Goal: Transaction & Acquisition: Purchase product/service

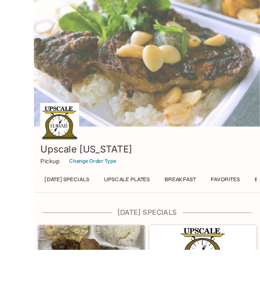
scroll to position [11, 0]
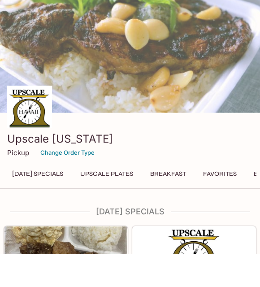
click at [209, 165] on h3 "Upscale [US_STATE]" at bounding box center [130, 172] width 246 height 14
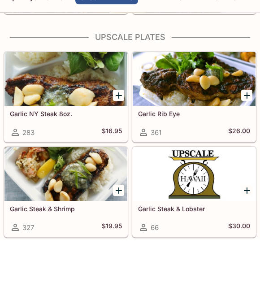
scroll to position [296, 0]
click at [241, 105] on div at bounding box center [194, 127] width 123 height 54
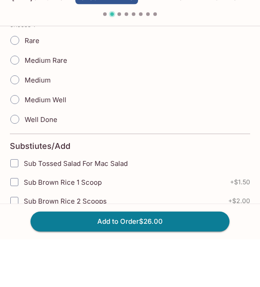
scroll to position [221, 0]
click at [64, 143] on span "Medium Well" at bounding box center [46, 147] width 42 height 9
click at [24, 138] on input "Medium Well" at bounding box center [14, 147] width 19 height 19
radio input "true"
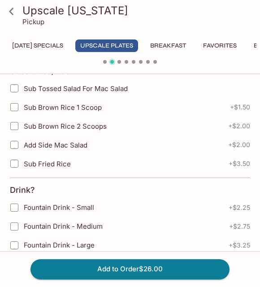
scroll to position [339, 0]
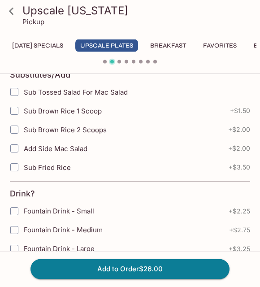
click at [14, 153] on input "Add Side Mac Salad" at bounding box center [14, 149] width 18 height 18
checkbox input "true"
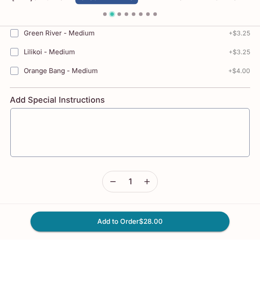
scroll to position [679, 0]
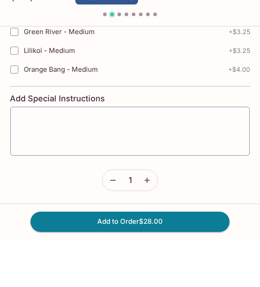
click at [179, 162] on textarea at bounding box center [130, 179] width 227 height 34
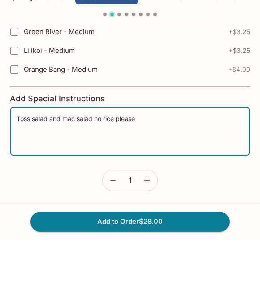
type textarea "Toss salad and mac salad no rice please"
click at [193, 259] on button "Add to Order $28.00" at bounding box center [130, 269] width 199 height 20
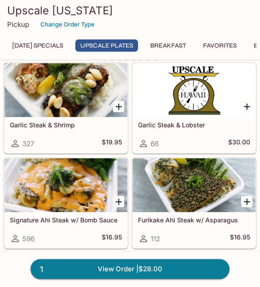
scroll to position [421, 0]
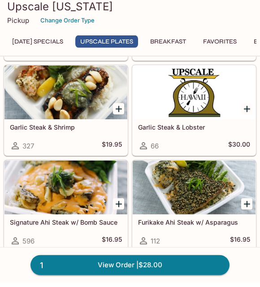
click at [240, 41] on button "Favorites" at bounding box center [220, 45] width 44 height 13
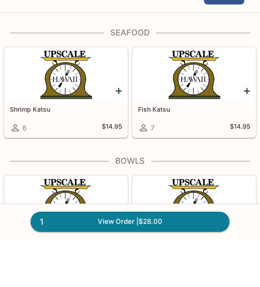
scroll to position [0, 0]
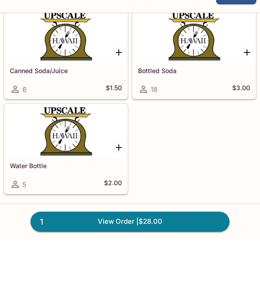
click at [198, 259] on link "1 View Order | $28.00" at bounding box center [130, 269] width 199 height 20
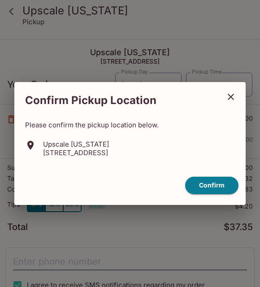
click at [217, 192] on button "Confirm" at bounding box center [211, 185] width 53 height 17
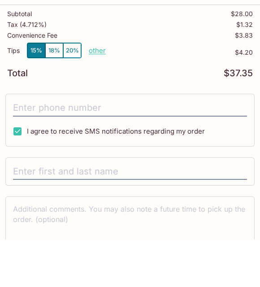
scroll to position [106, 0]
click at [227, 147] on input "tel" at bounding box center [130, 155] width 234 height 17
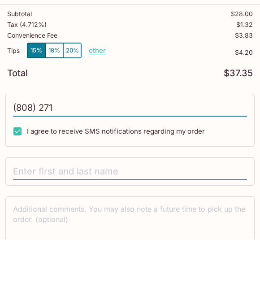
type input "(808) 271-6"
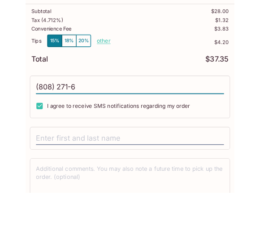
scroll to position [100, 0]
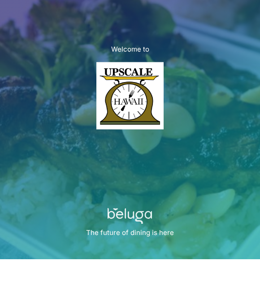
scroll to position [54, 0]
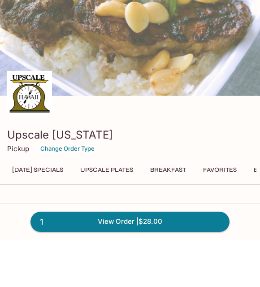
click at [139, 89] on div at bounding box center [130, 57] width 260 height 172
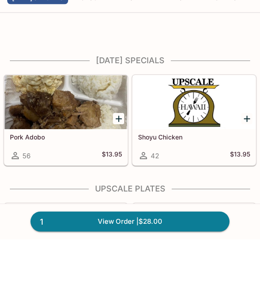
scroll to position [178, 0]
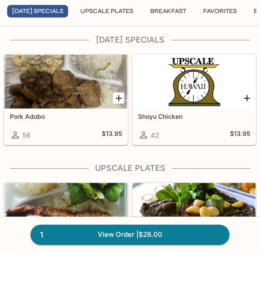
click at [198, 259] on link "1 View Order | $28.00" at bounding box center [130, 269] width 199 height 20
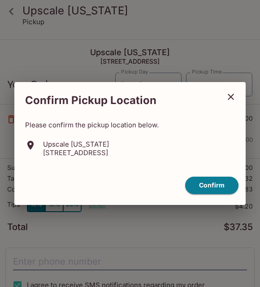
click at [223, 183] on button "Confirm" at bounding box center [211, 185] width 53 height 17
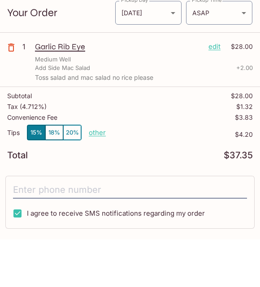
scroll to position [33, 0]
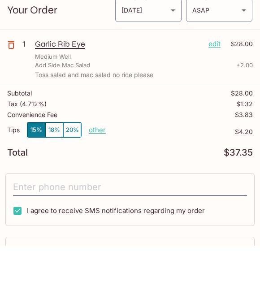
click at [145, 220] on input "tel" at bounding box center [130, 228] width 234 height 17
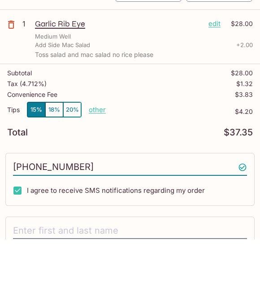
scroll to position [113, 0]
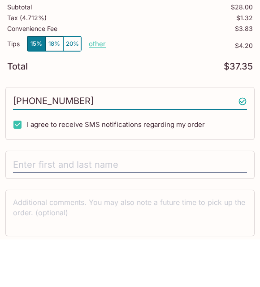
type input "[PHONE_NUMBER]"
click at [204, 204] on input "text" at bounding box center [130, 212] width 234 height 17
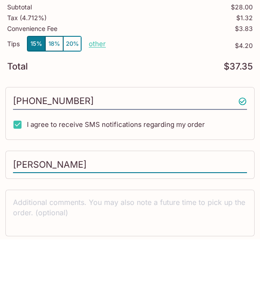
scroll to position [143, 0]
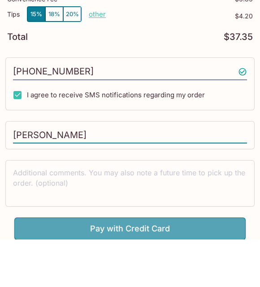
type input "[PERSON_NAME]"
click at [215, 265] on button "Pay with Credit Card" at bounding box center [129, 276] width 231 height 22
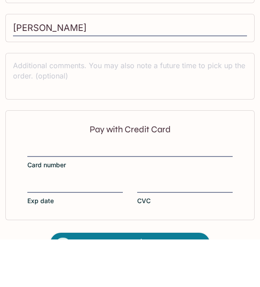
scroll to position [277, 0]
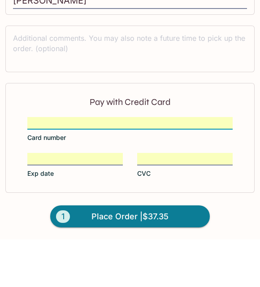
click at [181, 253] on button "1 Place Order | $37.35" at bounding box center [130, 264] width 160 height 22
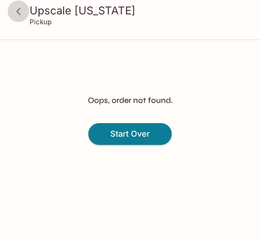
click at [22, 10] on icon at bounding box center [19, 12] width 16 height 16
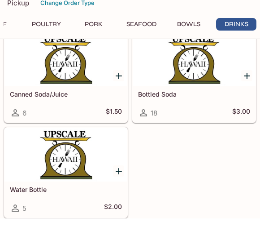
scroll to position [0, 479]
